Goal: Navigation & Orientation: Find specific page/section

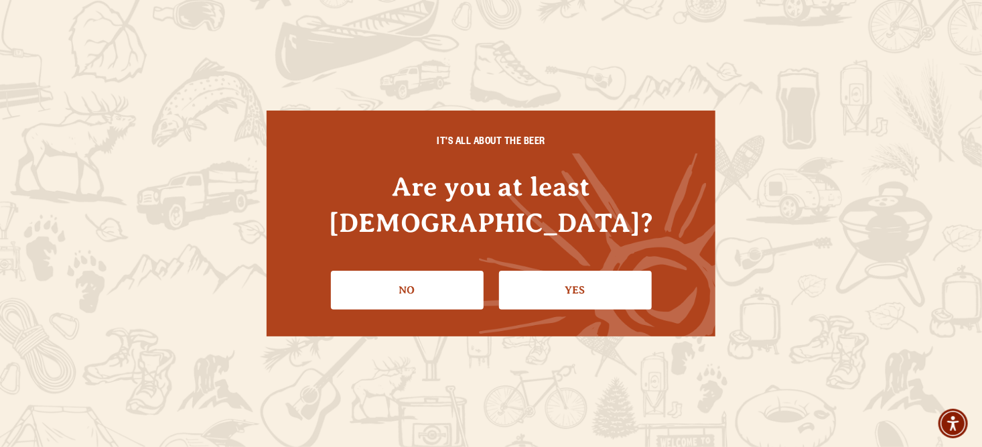
drag, startPoint x: 583, startPoint y: 275, endPoint x: 644, endPoint y: 260, distance: 63.5
click at [585, 272] on link "Yes" at bounding box center [575, 290] width 153 height 39
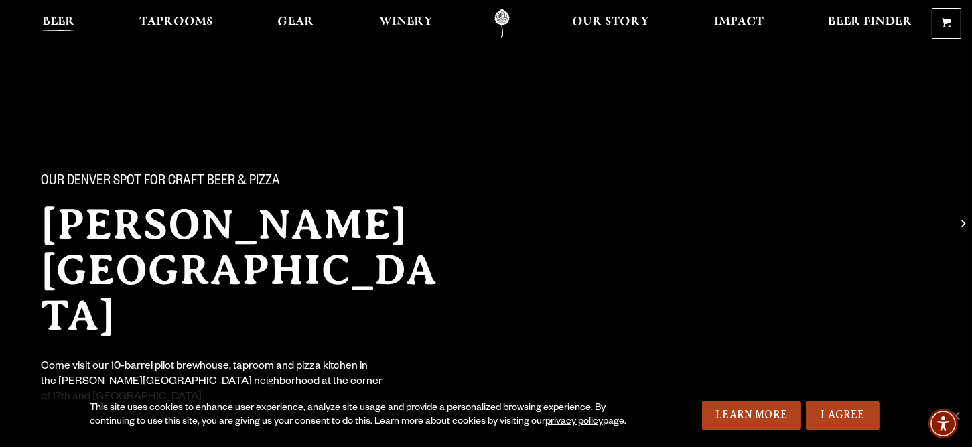
click at [62, 17] on span "Beer" at bounding box center [58, 22] width 33 height 11
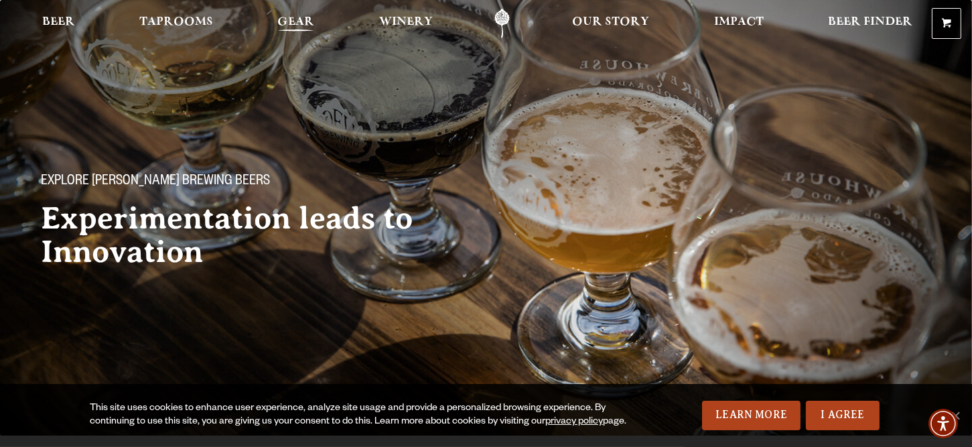
click at [296, 22] on span "Gear" at bounding box center [295, 22] width 37 height 11
